Goal: Task Accomplishment & Management: Complete application form

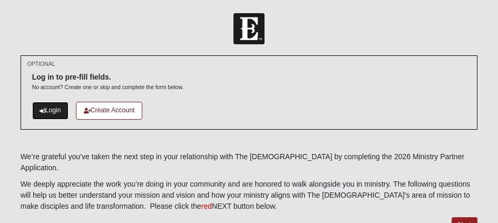
click at [45, 111] on link "Login" at bounding box center [50, 110] width 36 height 17
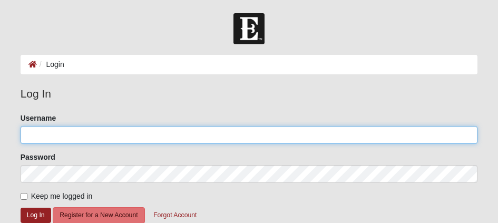
click at [115, 134] on input "Username" at bounding box center [249, 135] width 457 height 18
paste input "elksnisk"
type input "elksnisk"
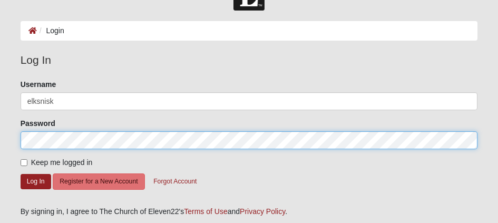
scroll to position [35, 0]
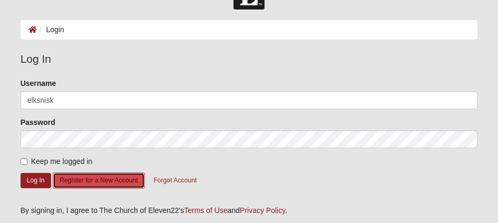
click at [83, 182] on button "Register for a New Account" at bounding box center [99, 180] width 92 height 16
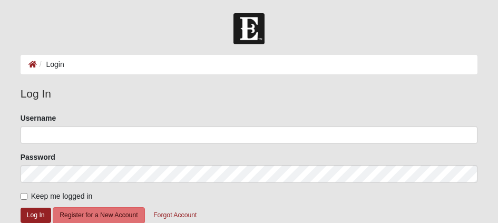
scroll to position [35, 0]
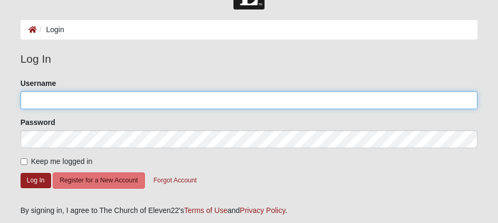
click at [34, 103] on input "Username" at bounding box center [249, 100] width 457 height 18
paste input "elksnisk"
type input "elksnisk"
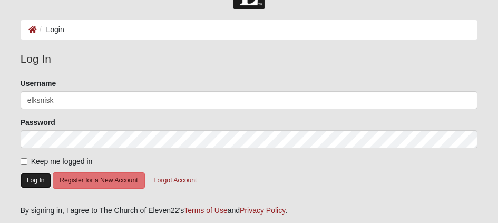
click at [36, 181] on button "Log In" at bounding box center [36, 180] width 31 height 15
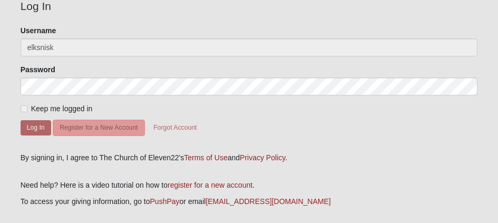
scroll to position [88, 0]
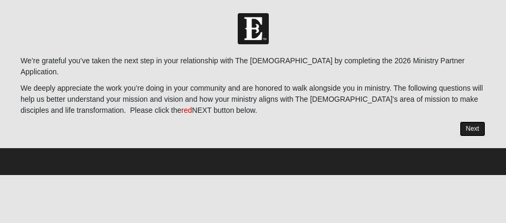
click at [471, 124] on link "Next" at bounding box center [472, 128] width 26 height 15
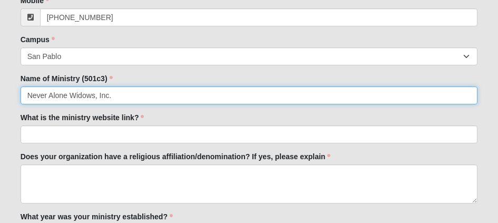
scroll to position [246, 0]
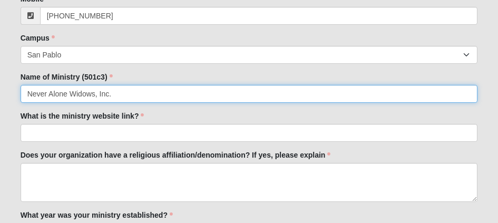
type input "Never Alone Widows, Inc."
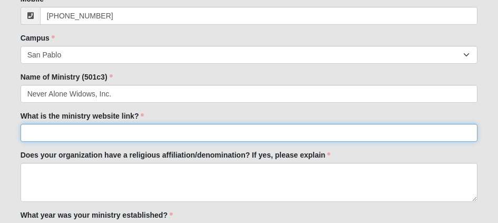
click at [86, 135] on input "What is the ministry website link?" at bounding box center [249, 133] width 457 height 18
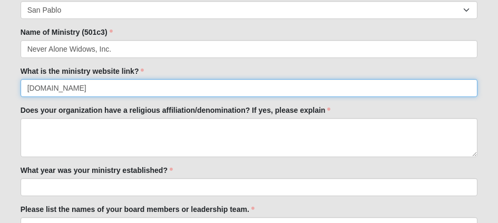
scroll to position [293, 0]
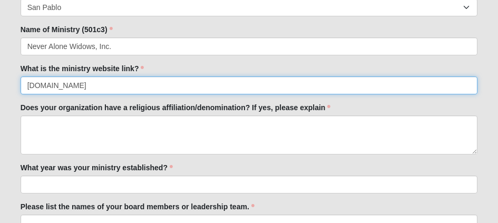
type input "[DOMAIN_NAME]"
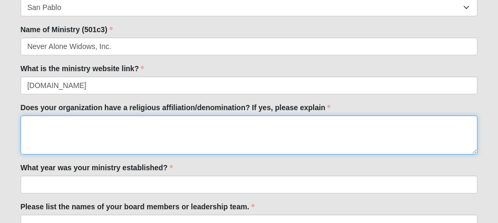
click at [95, 131] on textarea "Does your organization have a religious affiliation/denomination? If yes, pleas…" at bounding box center [249, 134] width 457 height 39
type textarea "r"
type textarea "G"
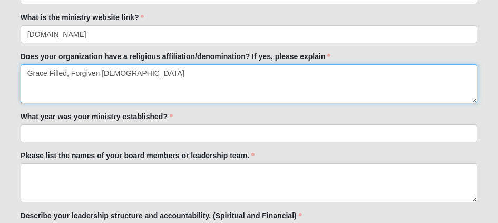
scroll to position [347, 0]
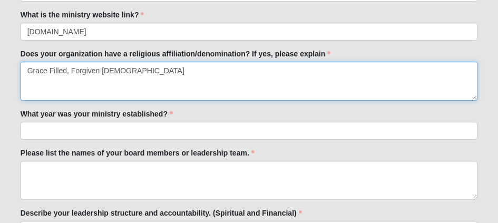
type textarea "Grace Filled, Forgiven [DEMOGRAPHIC_DATA]"
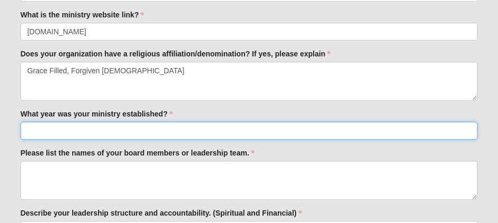
click at [125, 130] on input "What year was your ministry established?" at bounding box center [249, 131] width 457 height 18
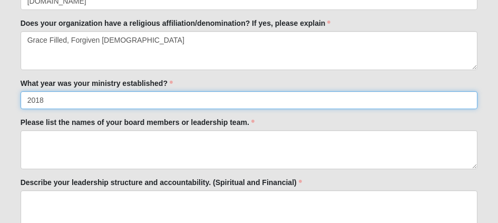
scroll to position [387, 0]
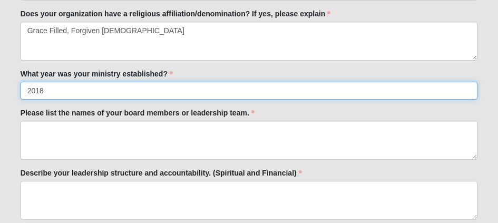
type input "2018"
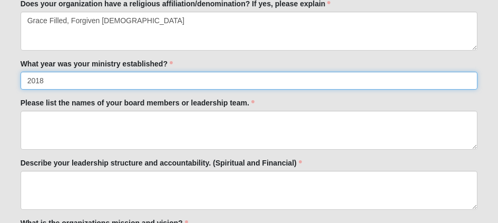
scroll to position [400, 0]
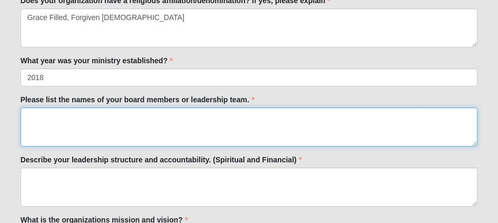
click at [125, 125] on textarea "Please list the names of your board members or leadership team." at bounding box center [249, 126] width 457 height 39
paste textarea "[PERSON_NAME], [PERSON_NAME], [PERSON_NAME], [PERSON_NAME] and [PERSON_NAME]"
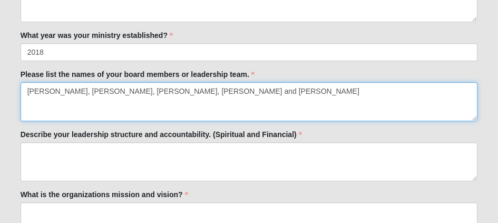
scroll to position [428, 0]
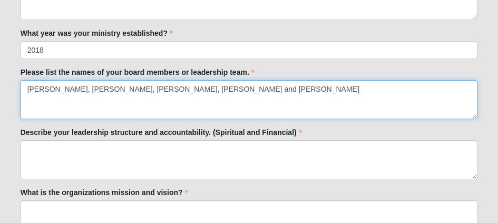
type textarea "[PERSON_NAME], [PERSON_NAME], [PERSON_NAME], [PERSON_NAME] and [PERSON_NAME]"
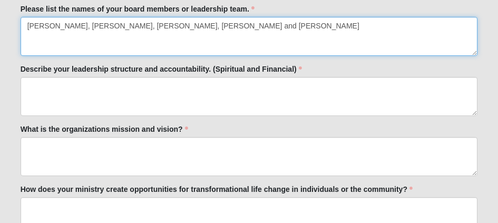
scroll to position [492, 0]
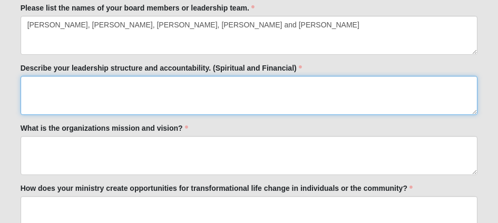
click at [43, 87] on textarea "Describe your leadership structure and accountability. (Spiritual and Financial)" at bounding box center [249, 95] width 457 height 39
paste textarea "Lorem Ipsum Dolors (AME) co adipis el s doeiusmod temporinci utla etd m aliquae…"
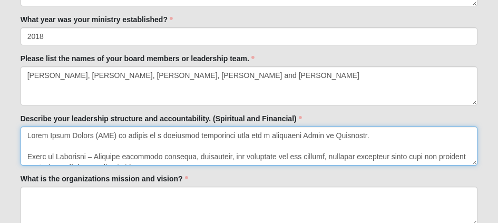
scroll to position [434, 0]
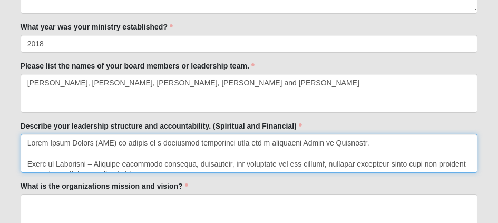
type textarea "Lorem Ipsum Dolors (AME) co adipis el s doeiusmod temporinci utla etd m aliquae…"
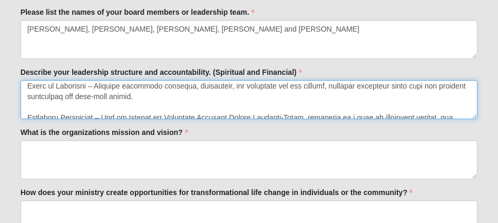
scroll to position [44, 0]
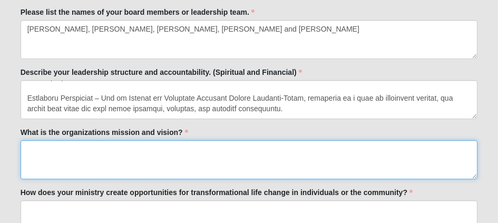
click at [81, 149] on textarea "What is the organizations mission and vision?" at bounding box center [249, 159] width 457 height 39
paste textarea "Never Alone Widows is a faith based ministry located in [GEOGRAPHIC_DATA], [GEO…"
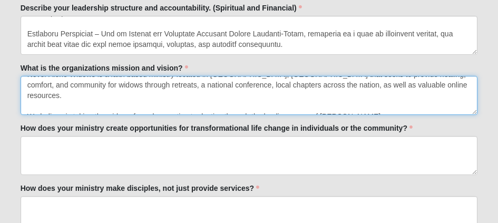
scroll to position [0, 0]
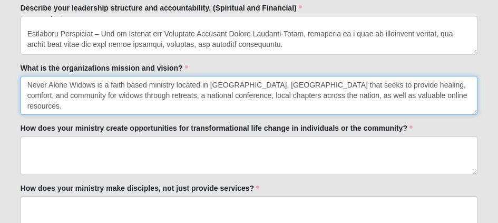
drag, startPoint x: 394, startPoint y: 86, endPoint x: 2, endPoint y: 72, distance: 392.1
type textarea "Never Alone Widows is a faith based ministry located in [GEOGRAPHIC_DATA], [GEO…"
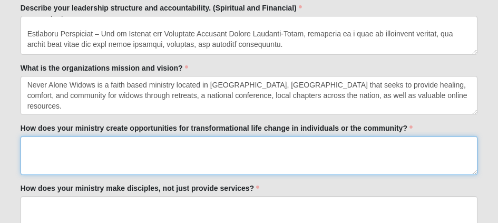
click at [32, 141] on textarea "How does your ministry create opportunities for transformational life change in…" at bounding box center [249, 155] width 457 height 39
paste textarea "Never Alone Widows is a faith based ministry located in [GEOGRAPHIC_DATA], [GEO…"
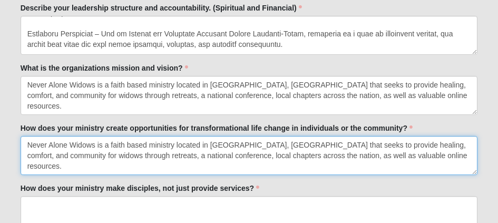
type textarea "Never Alone Widows is a faith based ministry located in [GEOGRAPHIC_DATA], [GEO…"
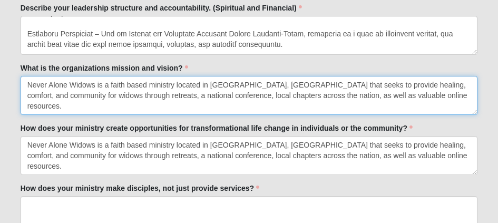
drag, startPoint x: 395, startPoint y: 90, endPoint x: 23, endPoint y: 85, distance: 372.4
click at [23, 85] on textarea "Never Alone Widows is a faith based ministry located in [GEOGRAPHIC_DATA], [GEO…" at bounding box center [249, 95] width 457 height 39
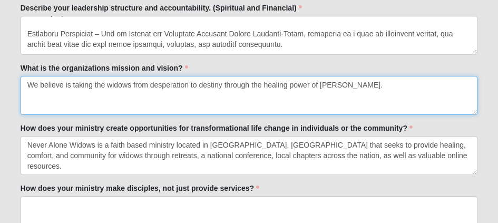
drag, startPoint x: 41, startPoint y: 100, endPoint x: 32, endPoint y: 110, distance: 13.1
click at [32, 110] on textarea "We believe is taking the widows from desperation to destiny through the healing…" at bounding box center [249, 95] width 457 height 39
click at [95, 99] on textarea "We believe is taking the widows from desperation to destiny through the healing…" at bounding box center [249, 95] width 457 height 39
click at [95, 81] on textarea "We believe is taking the widows from desperation to destiny through the healing…" at bounding box center [249, 95] width 457 height 39
click at [214, 81] on textarea "Our mission at Never Alone Widows is to take the widows from desperation to des…" at bounding box center [249, 95] width 457 height 39
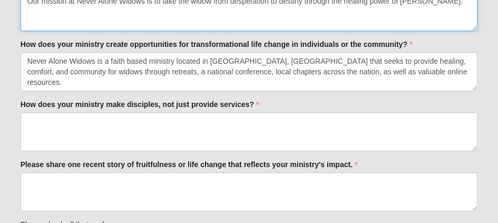
scroll to position [636, 0]
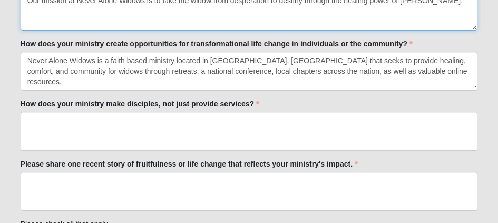
type textarea "Our mission at Never Alone Widows is to take the widow from desperation to dest…"
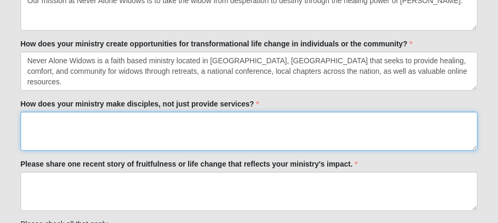
click at [119, 120] on textarea "How does your ministry make disciples, not just provide services?" at bounding box center [249, 131] width 457 height 39
click at [64, 118] on textarea "How does your ministry make disciples, not just provide services?" at bounding box center [249, 131] width 457 height 39
paste textarea "Never Alone Widows local chapters exist to provide a safe environment where com…"
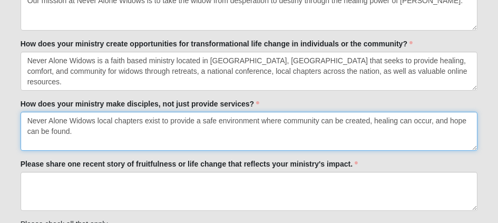
scroll to position [6, 0]
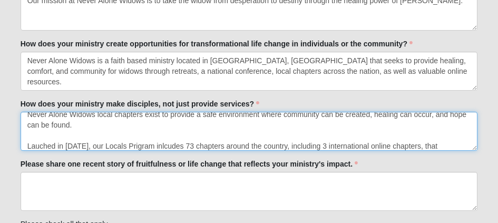
click at [133, 148] on textarea "Never Alone Widows local chapters exist to provide a safe environment where com…" at bounding box center [249, 131] width 457 height 39
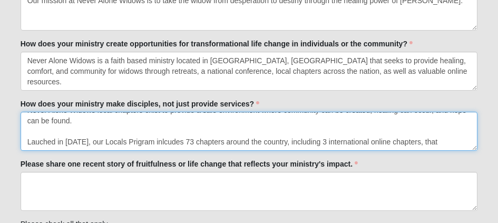
drag, startPoint x: 130, startPoint y: 148, endPoint x: 141, endPoint y: 147, distance: 10.6
click at [141, 147] on textarea "Never Alone Widows local chapters exist to provide a safe environment where com…" at bounding box center [249, 131] width 457 height 39
click at [148, 145] on textarea "Never Alone Widows local chapters exist to provide a safe environment where com…" at bounding box center [249, 131] width 457 height 39
click at [440, 142] on textarea "Never Alone Widows local chapters exist to provide a safe environment where com…" at bounding box center [249, 131] width 457 height 39
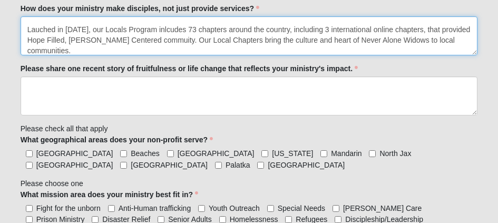
scroll to position [730, 0]
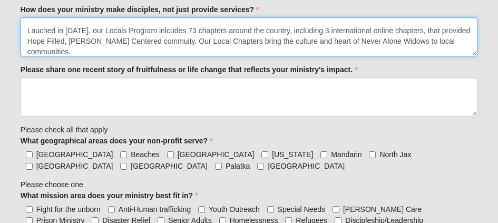
type textarea "Never Alone Widows local chapters exist to provide a safe environment where com…"
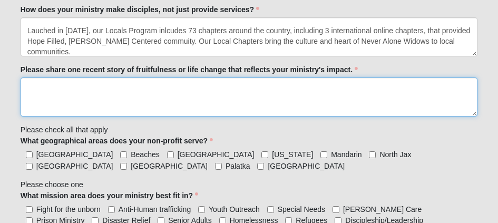
click at [63, 86] on textarea "Please share one recent story of fruitfulness or life change that reflects your…" at bounding box center [249, 96] width 457 height 39
paste textarea "Lore ip dolorsi am 07 conse, Adip, elit se Doeiu te 9366, I utlab etdol mag ali…"
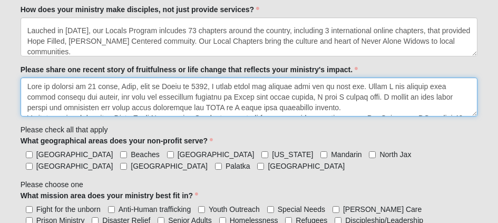
scroll to position [175, 0]
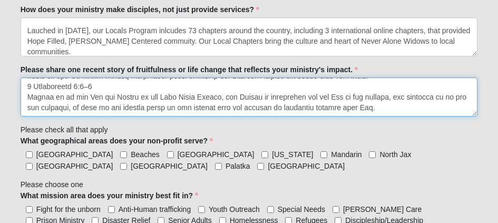
click at [380, 103] on textarea "Please share one recent story of fruitfulness or life change that reflects your…" at bounding box center [249, 96] width 457 height 39
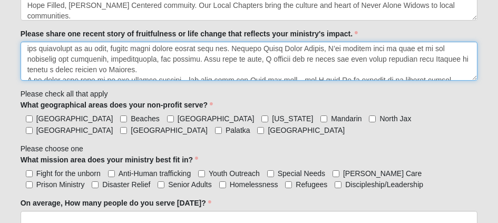
scroll to position [767, 0]
type textarea "Lore ip dolorsi am 07 conse, Adip, elit se Doeiu te 9366, I utlab etdol mag ali…"
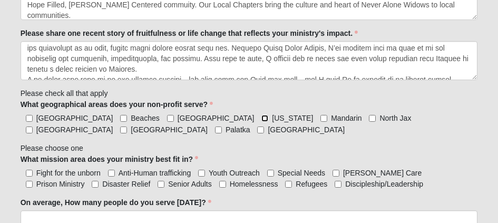
click at [261, 116] on input "[US_STATE]" at bounding box center [264, 118] width 7 height 7
checkbox input "true"
click at [369, 117] on input "North Jax" at bounding box center [372, 118] width 7 height 7
checkbox input "true"
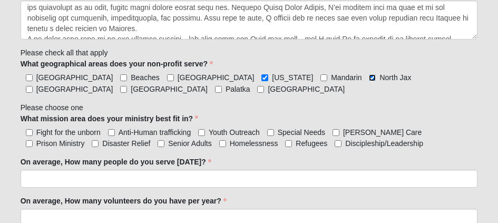
scroll to position [808, 0]
drag, startPoint x: 242, startPoint y: 136, endPoint x: 213, endPoint y: 109, distance: 39.5
click at [213, 109] on div "Family Member to Register First Name [PERSON_NAME] First Name is required. Last…" at bounding box center [249, 4] width 457 height 1379
click at [334, 142] on input "Discipleship/Leadership" at bounding box center [337, 143] width 7 height 7
checkbox input "true"
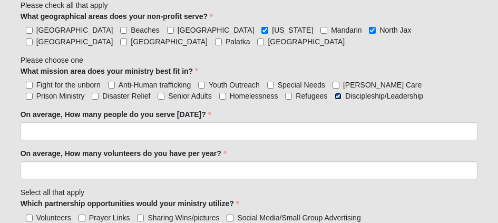
scroll to position [856, 0]
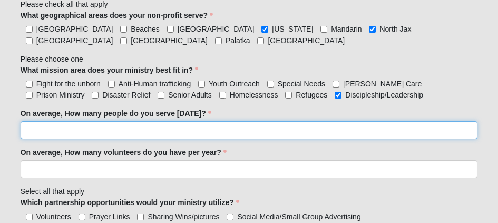
click at [133, 131] on input "On average, How many people do you serve [DATE]?" at bounding box center [249, 130] width 457 height 18
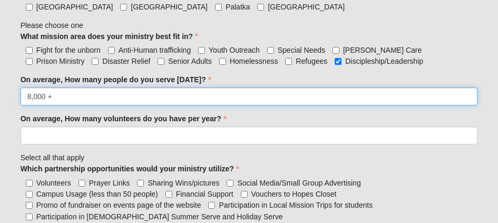
scroll to position [891, 0]
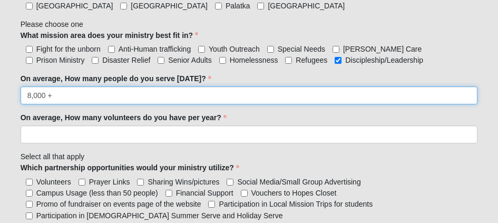
type input "8,000 +"
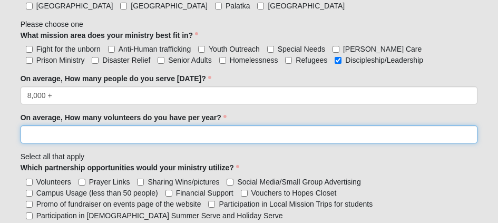
click at [132, 129] on input "On average, How many volunteers do you have per year?" at bounding box center [249, 134] width 457 height 18
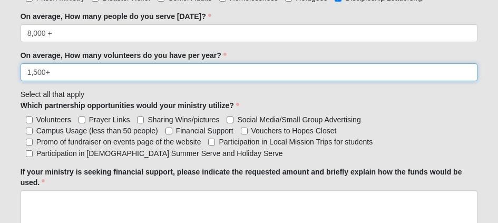
scroll to position [957, 0]
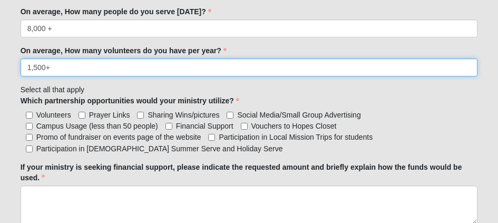
type input "1,500+"
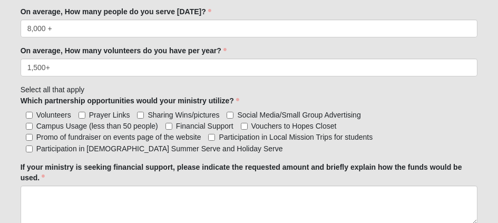
click at [27, 110] on label "Volunteers" at bounding box center [46, 115] width 51 height 11
click at [27, 112] on input "Volunteers" at bounding box center [29, 115] width 7 height 7
checkbox input "true"
click at [30, 124] on input "Campus Usage (less than 50 people)" at bounding box center [29, 126] width 7 height 7
checkbox input "true"
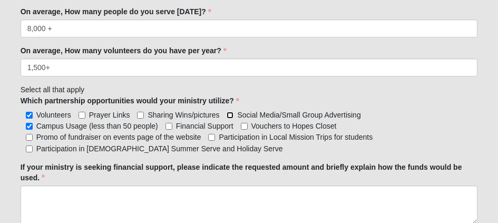
click at [229, 112] on input "Social Media/Small Group Advertising" at bounding box center [229, 115] width 7 height 7
checkbox input "true"
click at [142, 112] on input "Sharing Wins/pictures" at bounding box center [140, 115] width 7 height 7
checkbox input "true"
click at [31, 145] on input "Participation in [DEMOGRAPHIC_DATA] Summer Serve and Holiday Serve" at bounding box center [29, 148] width 7 height 7
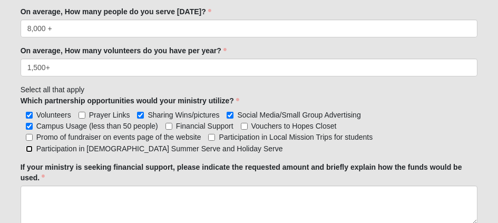
checkbox input "true"
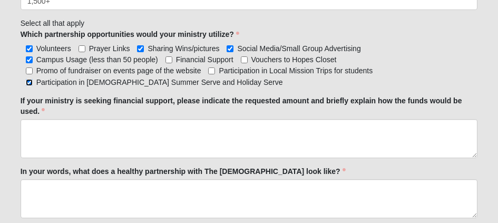
scroll to position [1015, 0]
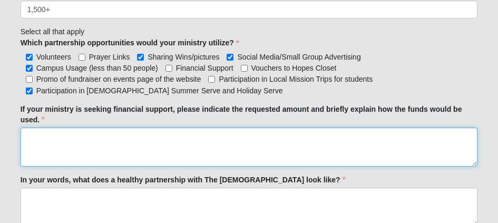
click at [120, 147] on textarea "If your ministry is seeking financial support, please indicate the requested am…" at bounding box center [249, 146] width 457 height 39
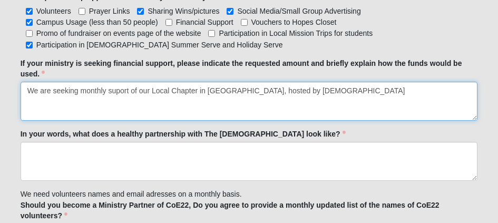
scroll to position [1063, 0]
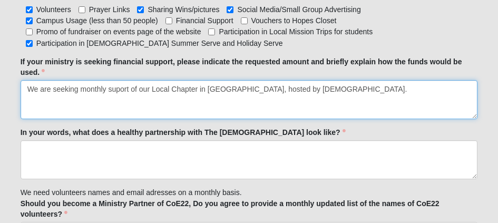
type textarea "We are seeking monthly suport of our Local Chapter in [GEOGRAPHIC_DATA], hosted…"
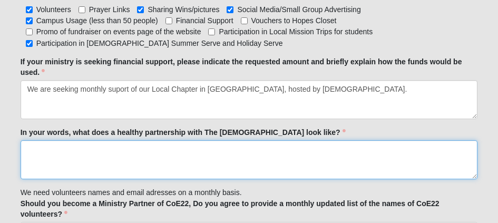
click at [52, 150] on textarea "In your words, what does a healthy partnership with The [DEMOGRAPHIC_DATA] look…" at bounding box center [249, 159] width 457 height 39
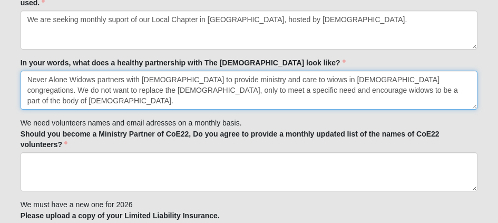
scroll to position [1133, 0]
type textarea "Never Alone Widows partners with [DEMOGRAPHIC_DATA] to provide ministry and car…"
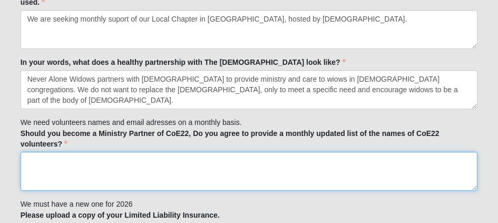
click at [107, 174] on textarea "Should you become a Ministry Partner of CoE22, Do you agree to provide a monthl…" at bounding box center [249, 171] width 457 height 39
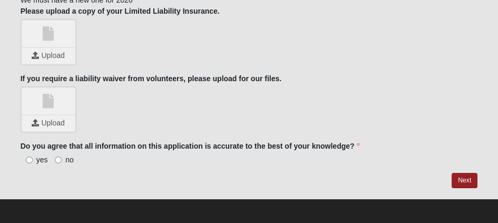
scroll to position [1338, 0]
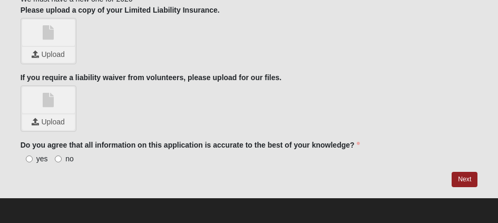
type textarea "Yes"
click at [27, 153] on label "yes" at bounding box center [34, 158] width 27 height 11
click at [27, 155] on input "yes" at bounding box center [29, 158] width 7 height 7
radio input "true"
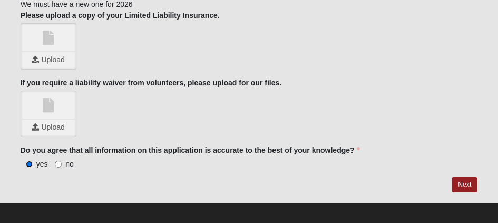
scroll to position [1332, 0]
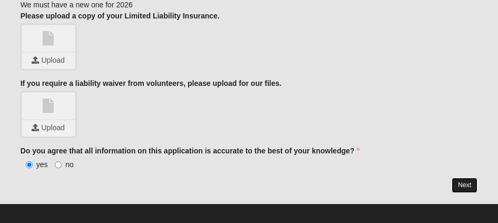
click at [455, 180] on link "Next" at bounding box center [464, 184] width 26 height 15
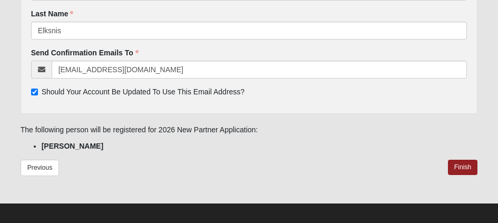
scroll to position [187, 0]
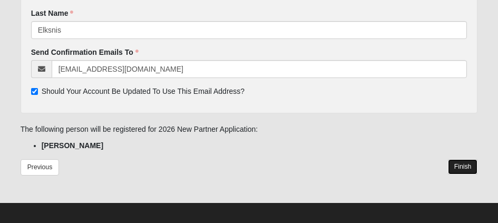
click at [457, 166] on link "Finish" at bounding box center [463, 166] width 30 height 15
